Goal: Transaction & Acquisition: Purchase product/service

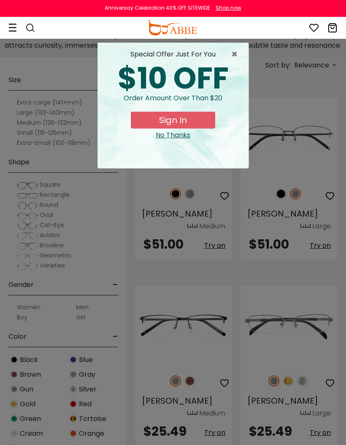
scroll to position [215, 0]
click at [236, 56] on span "×" at bounding box center [236, 54] width 11 height 10
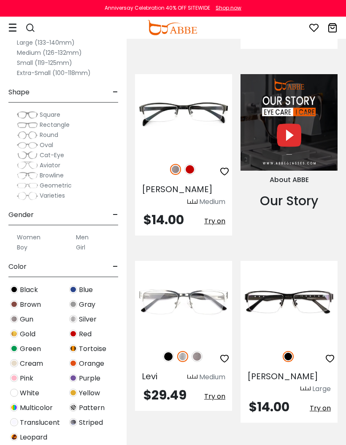
scroll to position [1201, 0]
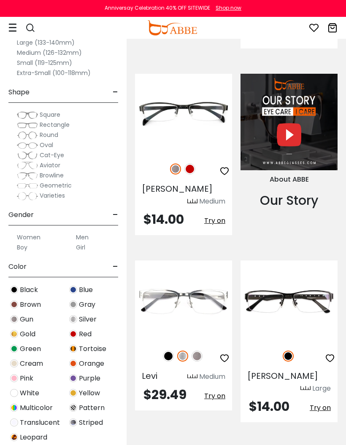
click at [190, 164] on img at bounding box center [189, 169] width 11 height 11
click at [178, 164] on img at bounding box center [175, 169] width 11 height 11
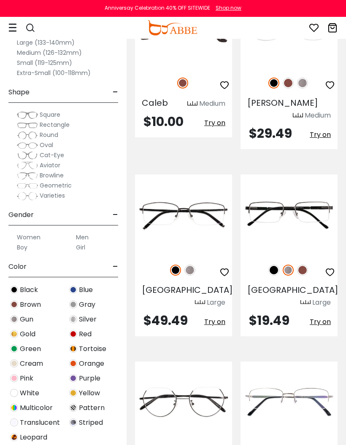
scroll to position [2416, 0]
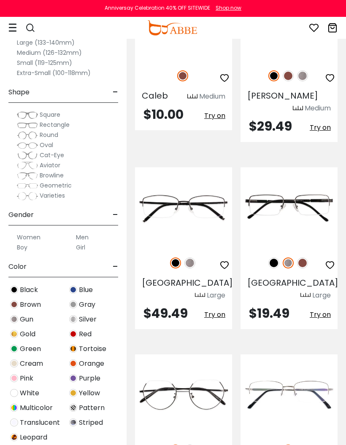
click at [275, 257] on img at bounding box center [273, 262] width 11 height 11
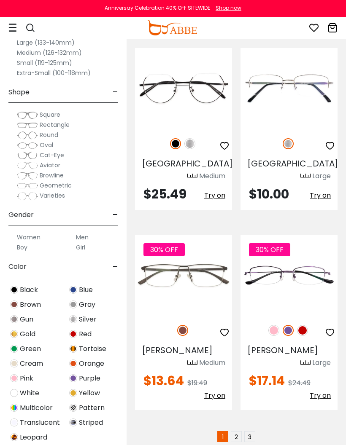
scroll to position [2722, 0]
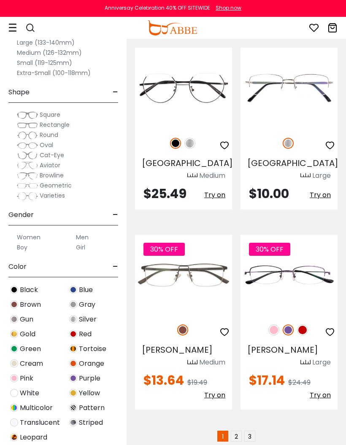
click at [240, 431] on link "2" at bounding box center [236, 436] width 11 height 11
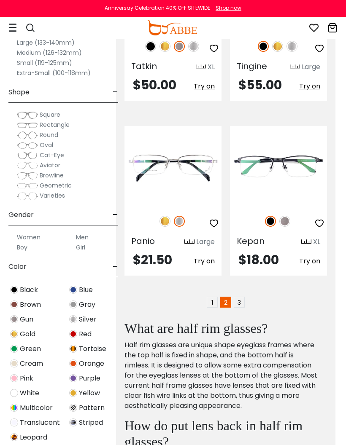
scroll to position [2752, 11]
click at [241, 296] on link "3" at bounding box center [238, 301] width 11 height 11
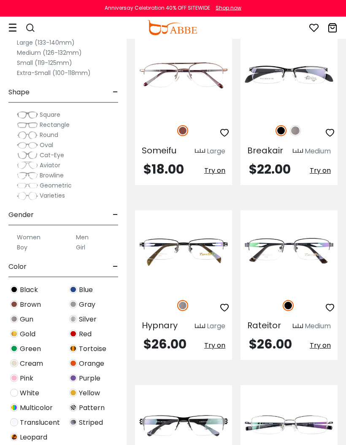
scroll to position [453, 0]
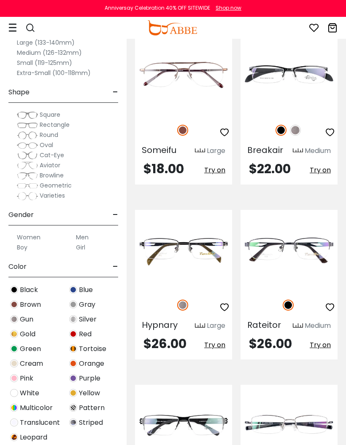
click at [300, 136] on img at bounding box center [295, 130] width 11 height 11
click at [285, 136] on img at bounding box center [280, 130] width 11 height 11
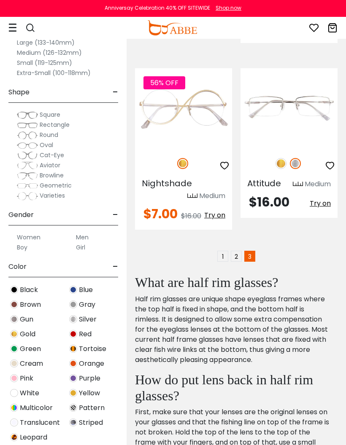
scroll to position [2185, 0]
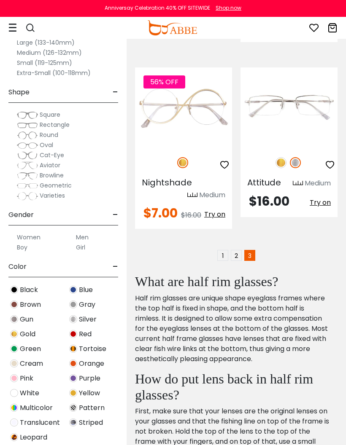
click at [48, 63] on label "Small (119-125mm)" at bounding box center [44, 63] width 55 height 10
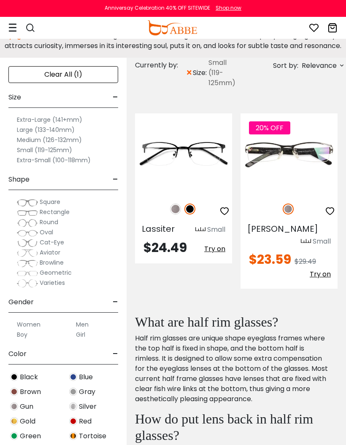
scroll to position [215, 0]
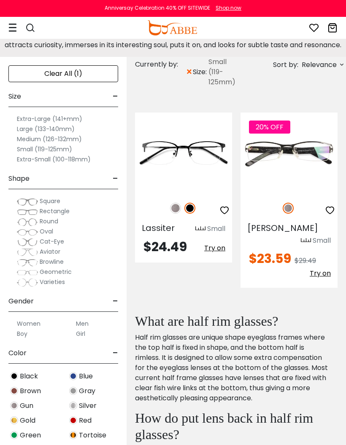
click at [75, 164] on label "Extra-Small (100-118mm)" at bounding box center [54, 159] width 74 height 10
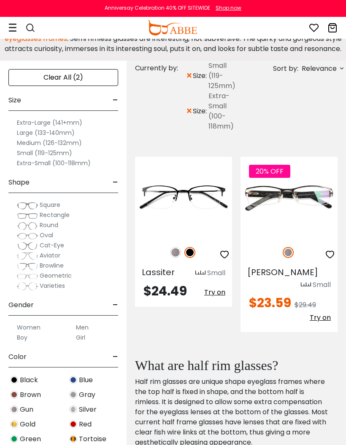
scroll to position [212, 0]
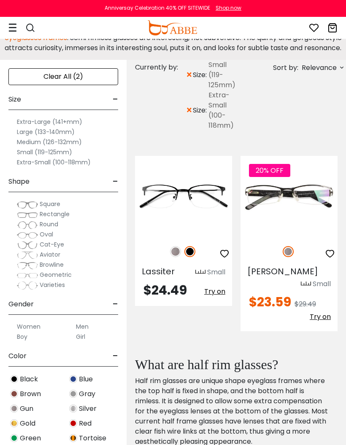
click at [24, 342] on label "Boy" at bounding box center [22, 337] width 11 height 10
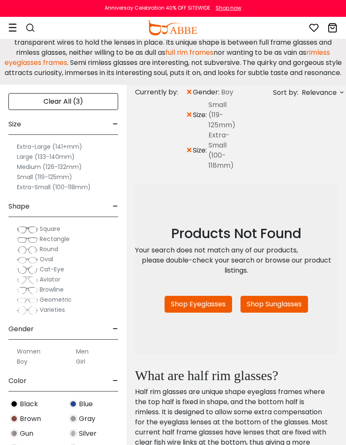
scroll to position [187, 0]
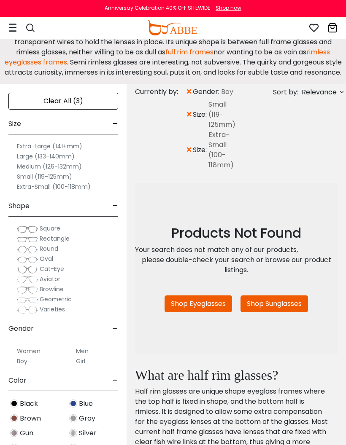
click at [189, 122] on span "×" at bounding box center [188, 114] width 7 height 15
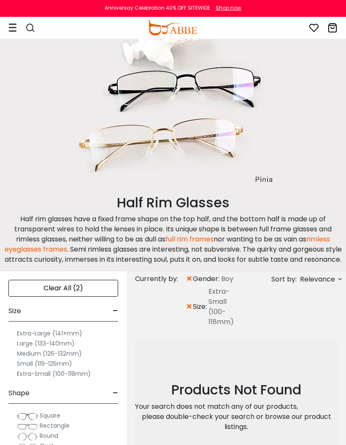
click at [189, 314] on span "×" at bounding box center [188, 306] width 7 height 15
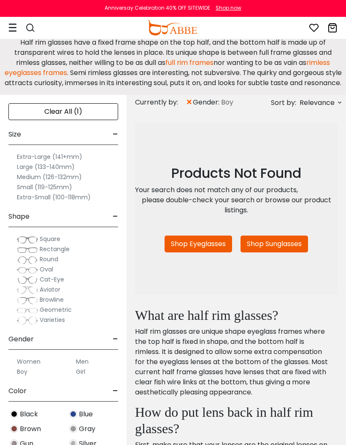
scroll to position [176, 0]
click at [35, 367] on label "Women" at bounding box center [29, 362] width 24 height 10
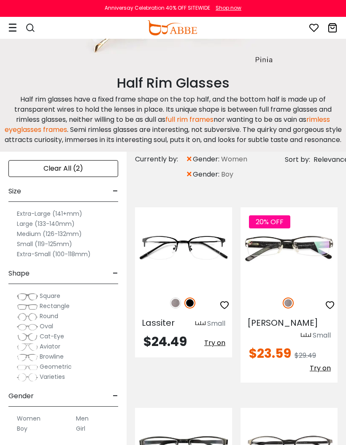
scroll to position [121, 0]
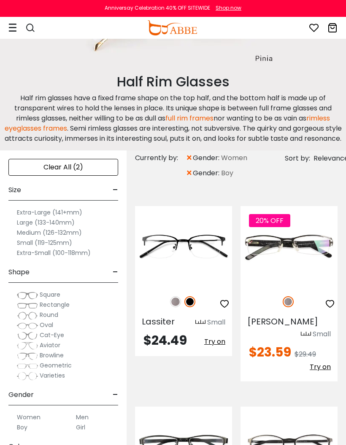
click at [191, 181] on span "×" at bounding box center [188, 173] width 7 height 15
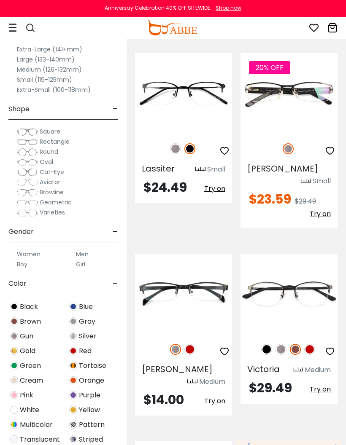
scroll to position [259, 0]
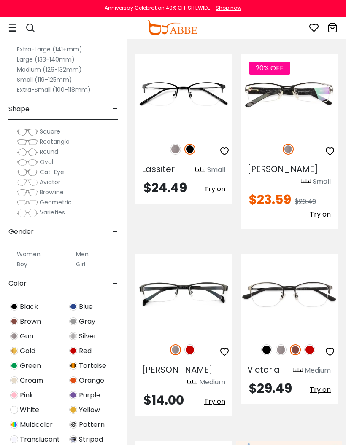
click at [0, 0] on img at bounding box center [0, 0] width 0 height 0
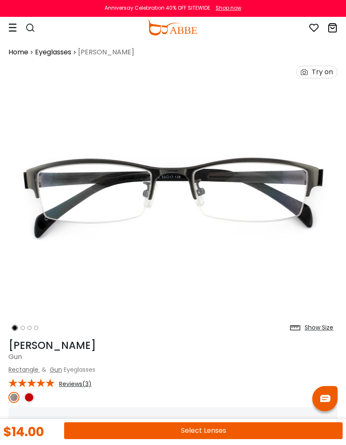
scroll to position [2, 0]
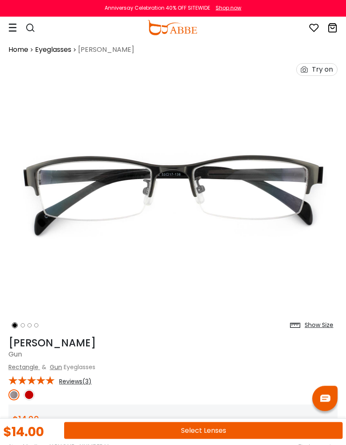
click at [318, 325] on div "Show Size" at bounding box center [318, 325] width 29 height 9
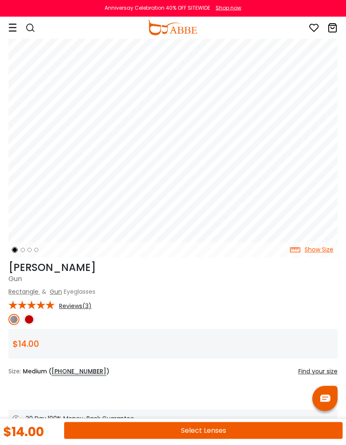
scroll to position [0, 0]
